Goal: Transaction & Acquisition: Purchase product/service

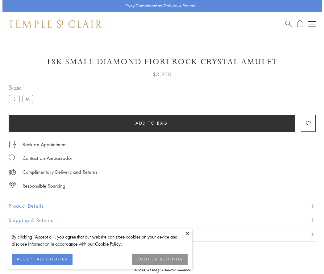
scroll to position [19, 0]
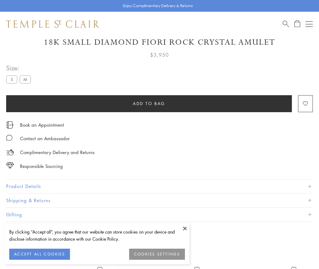
click at [149, 103] on span "Add to bag" at bounding box center [149, 103] width 32 height 7
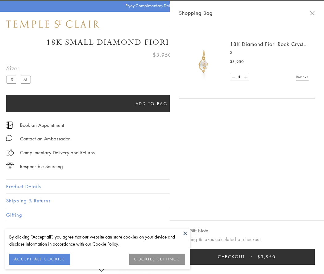
click at [289, 257] on button "Checkout $3,950" at bounding box center [247, 257] width 136 height 16
